Goal: Transaction & Acquisition: Obtain resource

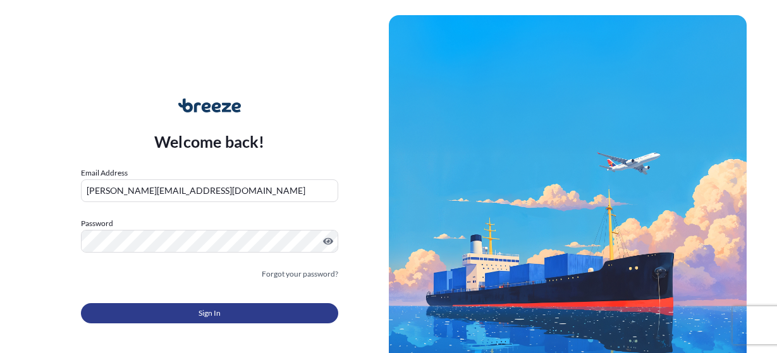
click at [237, 316] on button "Sign In" at bounding box center [209, 313] width 257 height 20
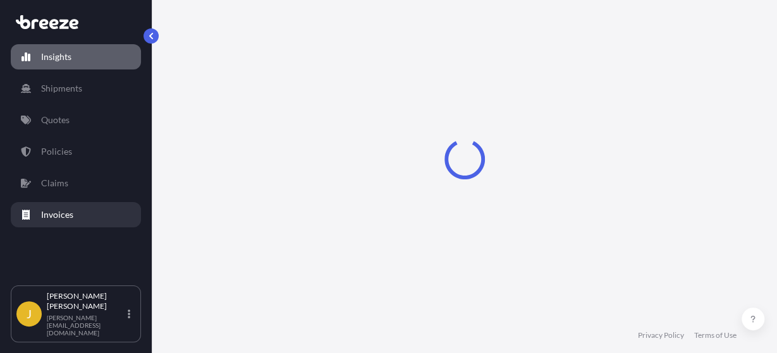
click at [49, 207] on link "Invoices" at bounding box center [76, 214] width 130 height 25
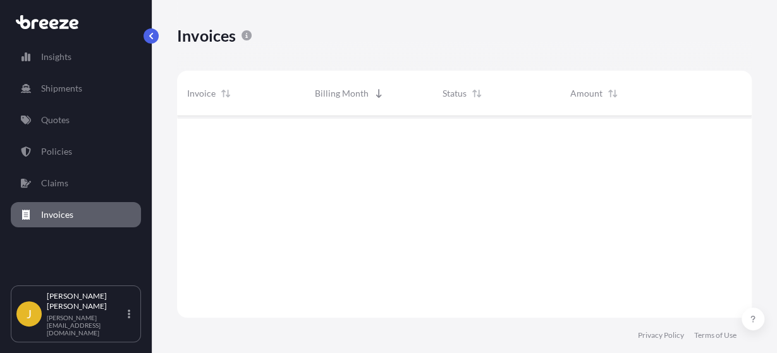
scroll to position [214, 574]
click at [462, 139] on p "pending" at bounding box center [464, 137] width 28 height 10
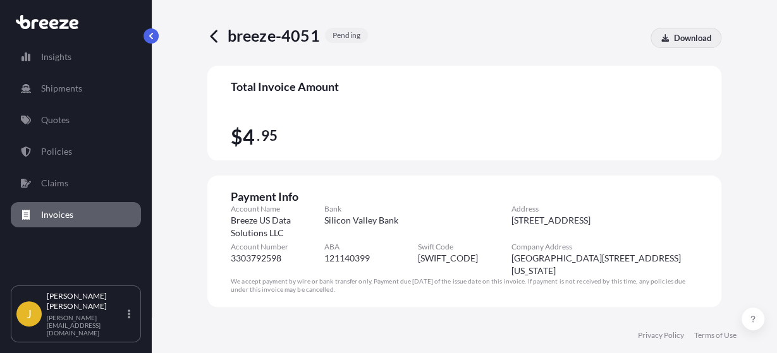
click at [694, 41] on p "Download" at bounding box center [692, 38] width 37 height 13
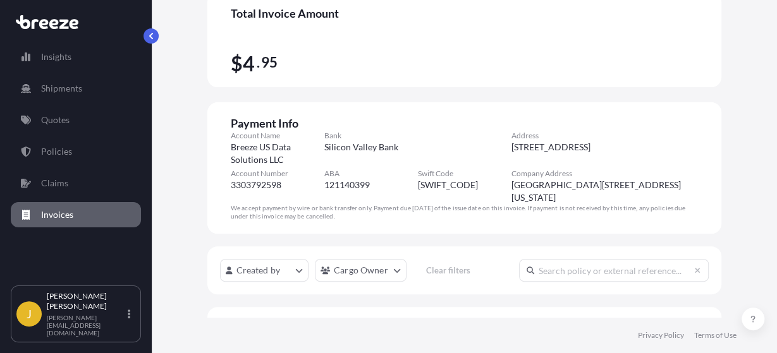
scroll to position [147, 0]
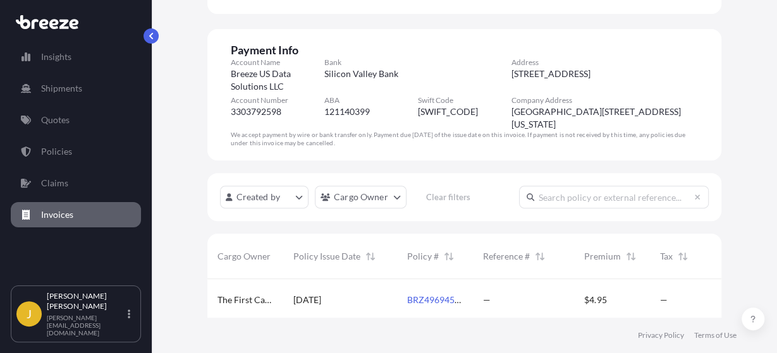
click at [483, 71] on div "Bank Silicon Valley Bank" at bounding box center [417, 74] width 187 height 35
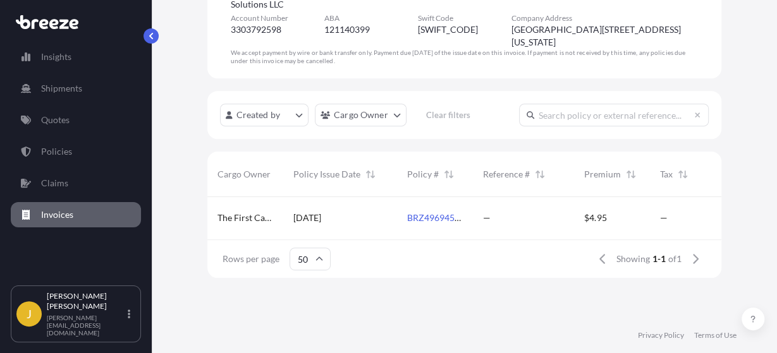
scroll to position [0, 0]
